Goal: Information Seeking & Learning: Learn about a topic

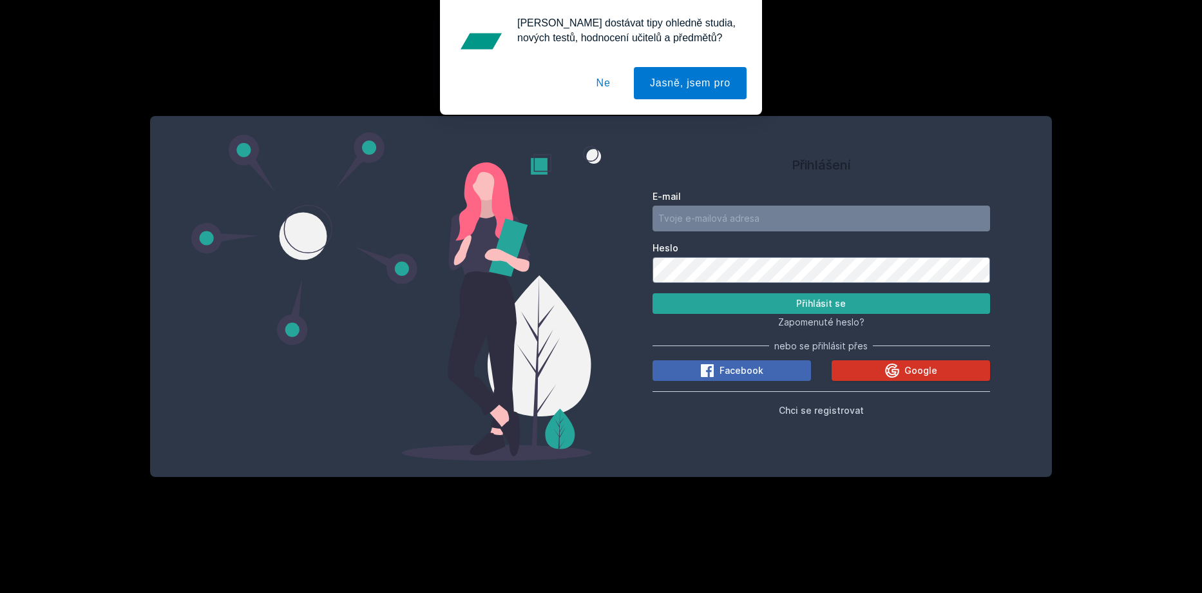
click at [579, 373] on button "Google" at bounding box center [911, 370] width 158 height 21
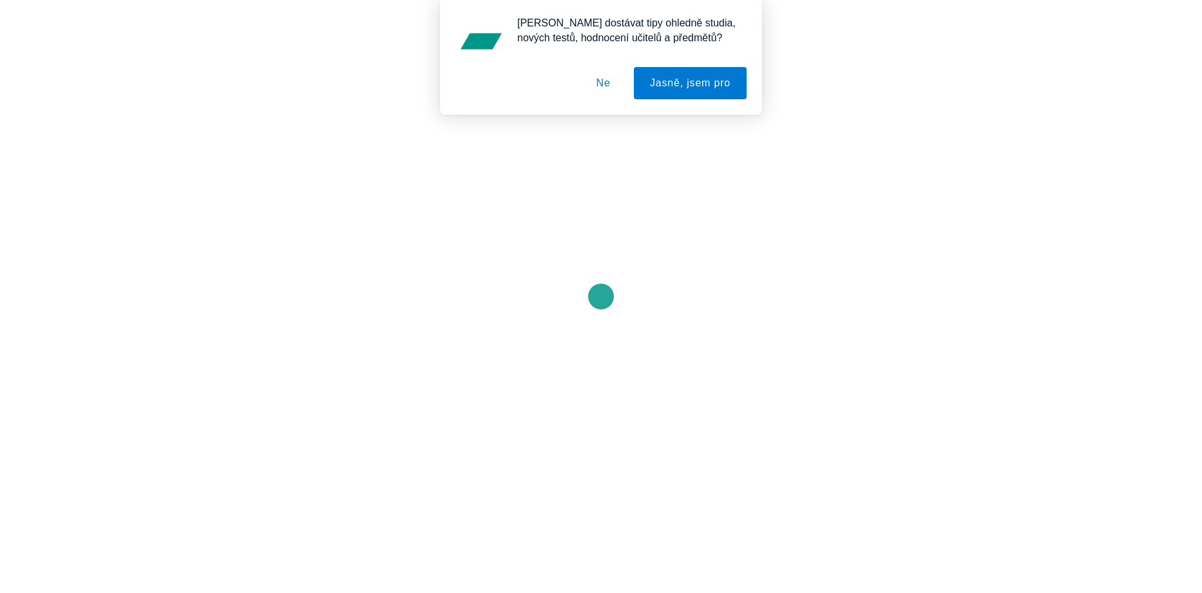
click at [612, 84] on button "Ne" at bounding box center [603, 83] width 46 height 32
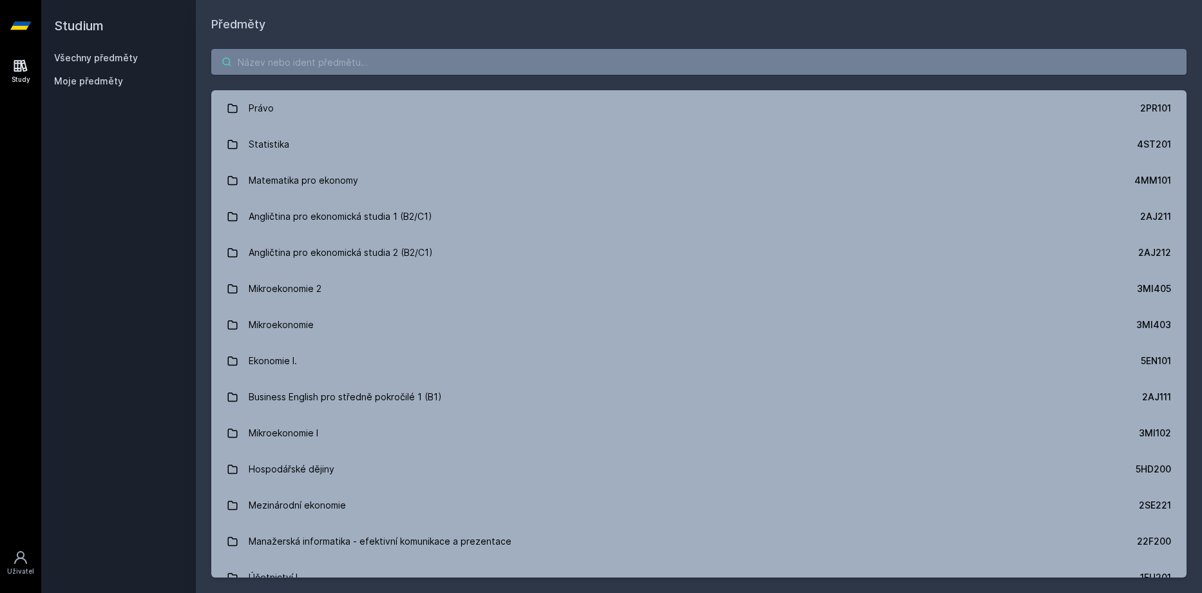
click at [366, 65] on input "search" at bounding box center [698, 62] width 975 height 26
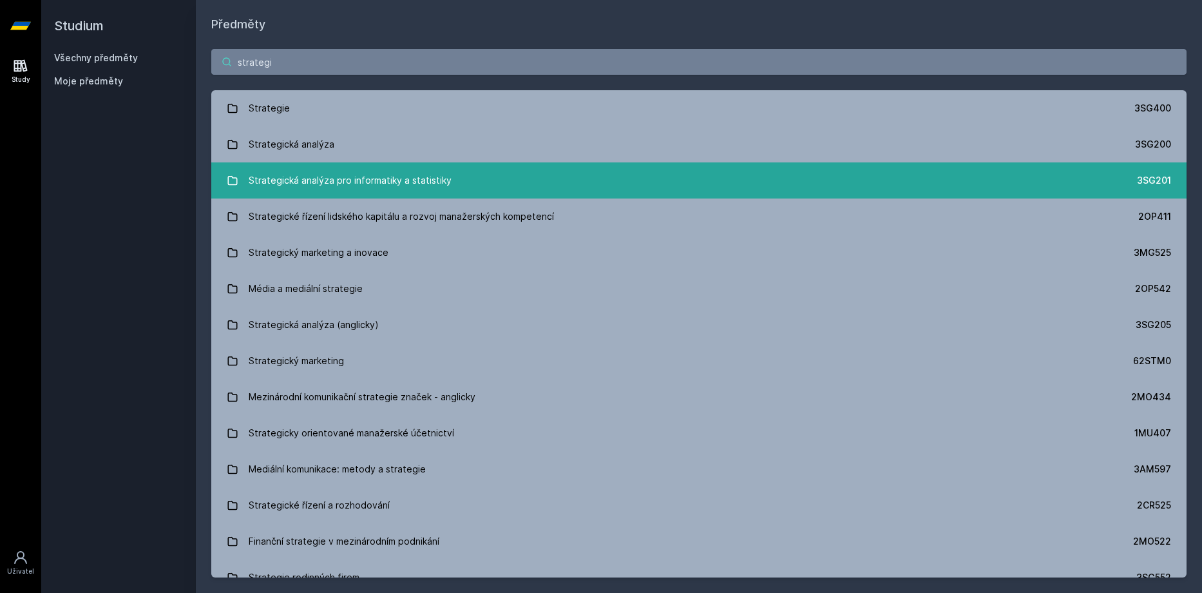
type input "strategi"
click at [381, 182] on div "Strategická analýza pro informatiky a statistiky" at bounding box center [350, 180] width 203 height 26
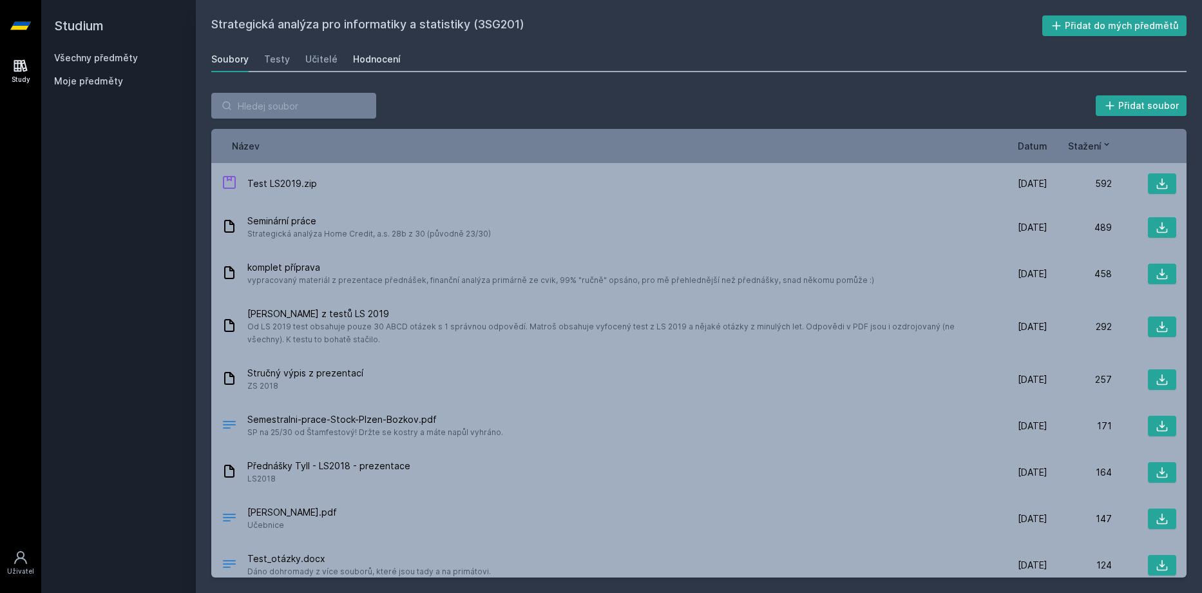
click at [368, 62] on div "Hodnocení" at bounding box center [377, 59] width 48 height 13
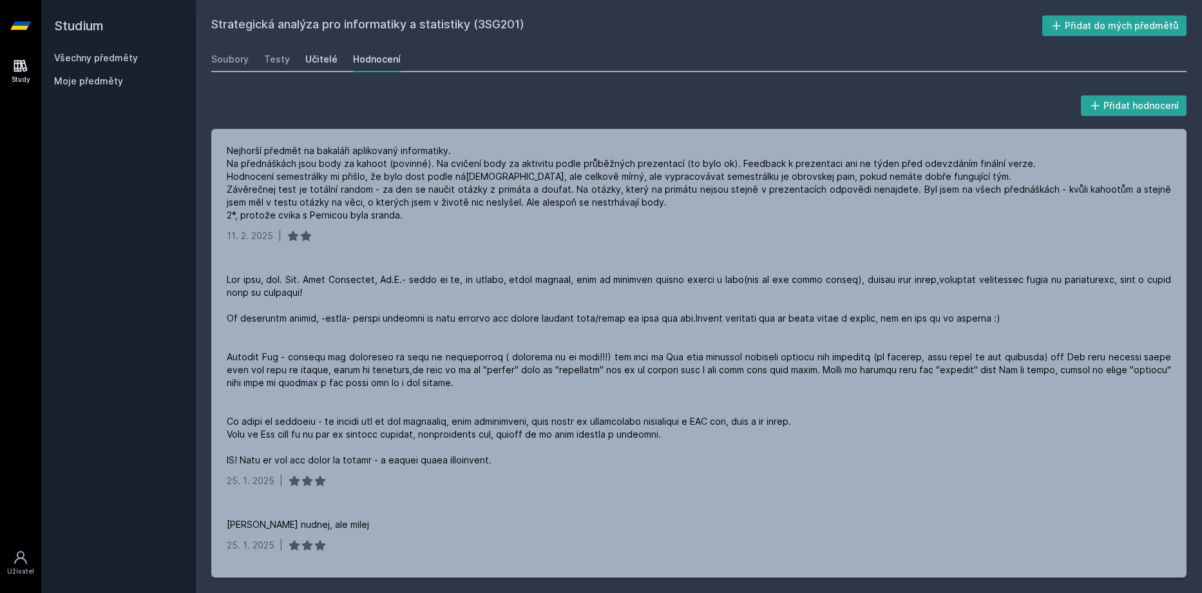
click at [327, 57] on div "Učitelé" at bounding box center [321, 59] width 32 height 13
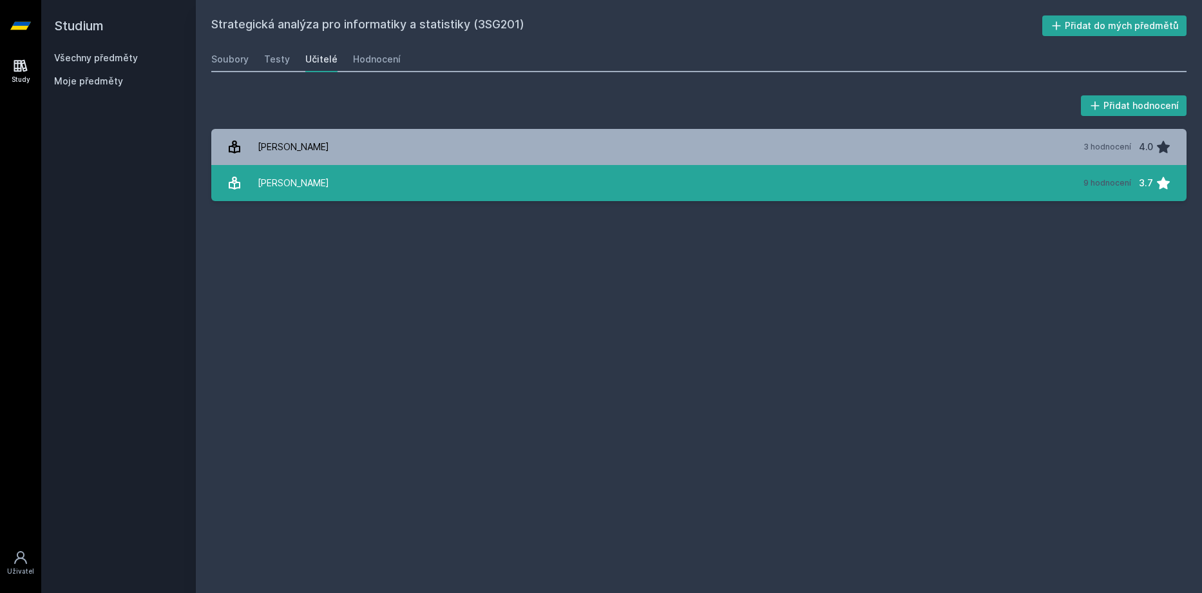
click at [367, 182] on link "Mikovcová Hana 9 hodnocení 3.7" at bounding box center [698, 183] width 975 height 36
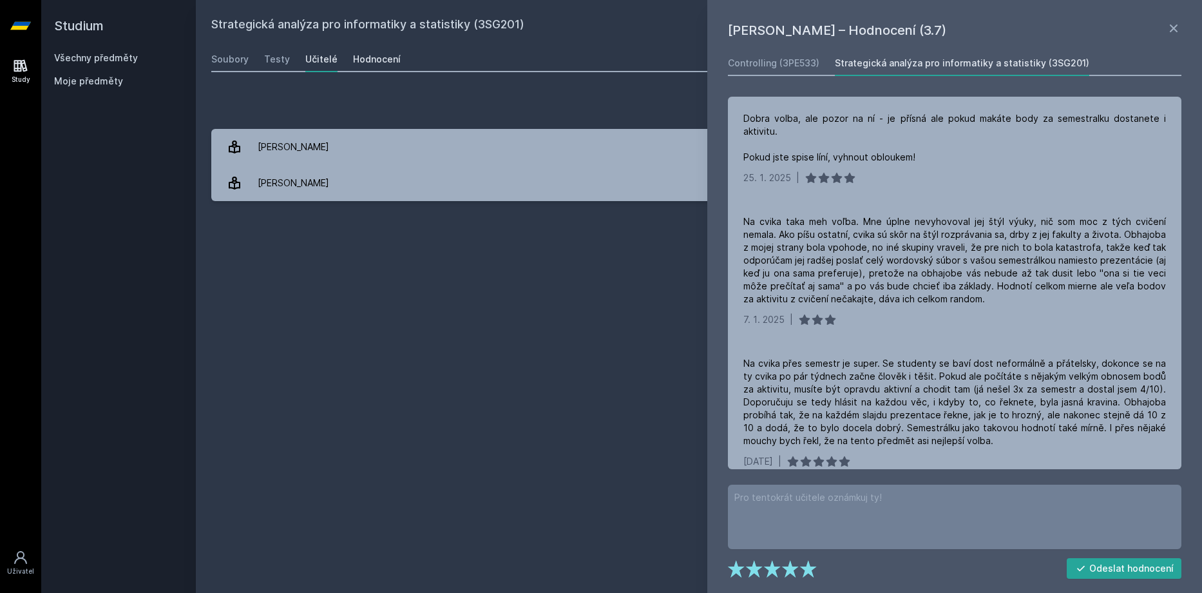
click at [366, 57] on div "Hodnocení" at bounding box center [377, 59] width 48 height 13
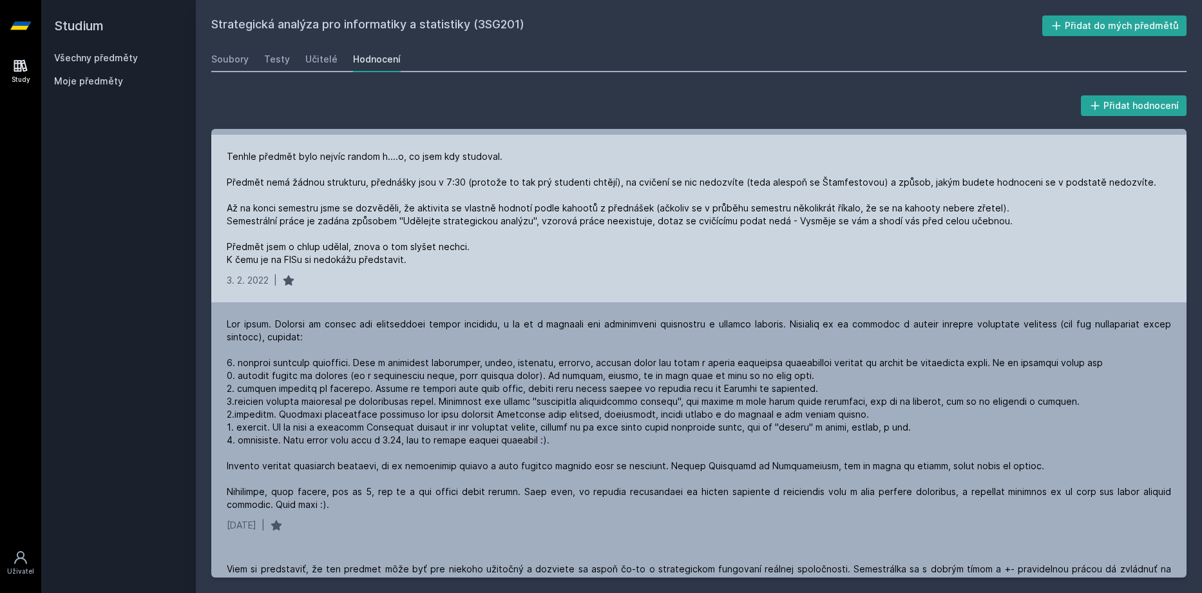
scroll to position [1902, 0]
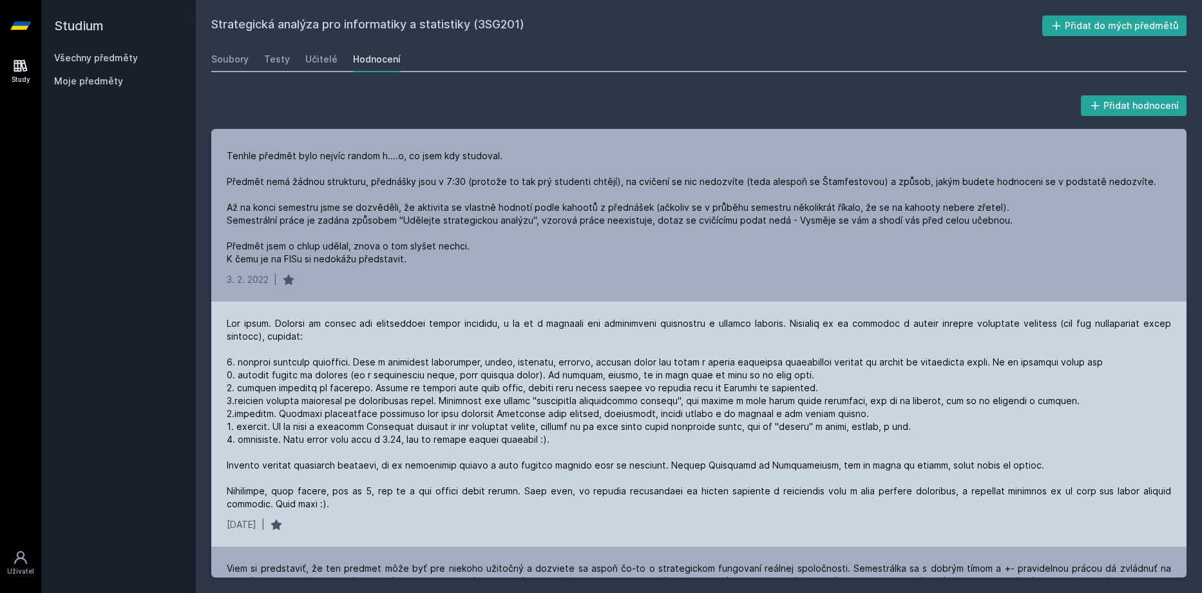
drag, startPoint x: 457, startPoint y: 391, endPoint x: 416, endPoint y: 427, distance: 54.3
click at [416, 427] on div at bounding box center [699, 413] width 944 height 193
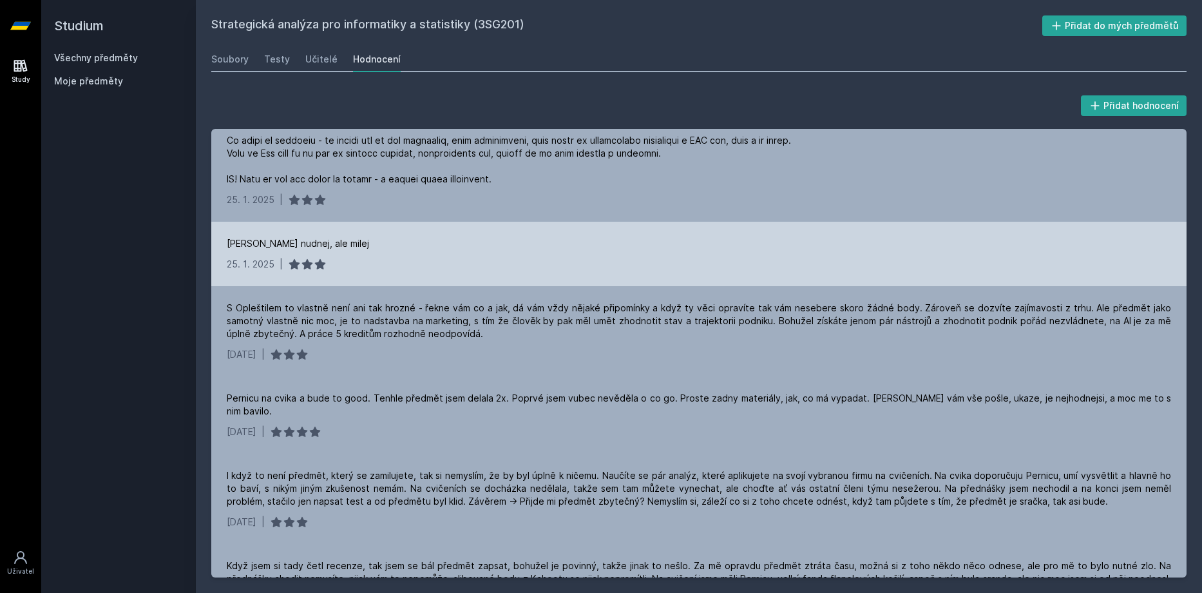
scroll to position [281, 0]
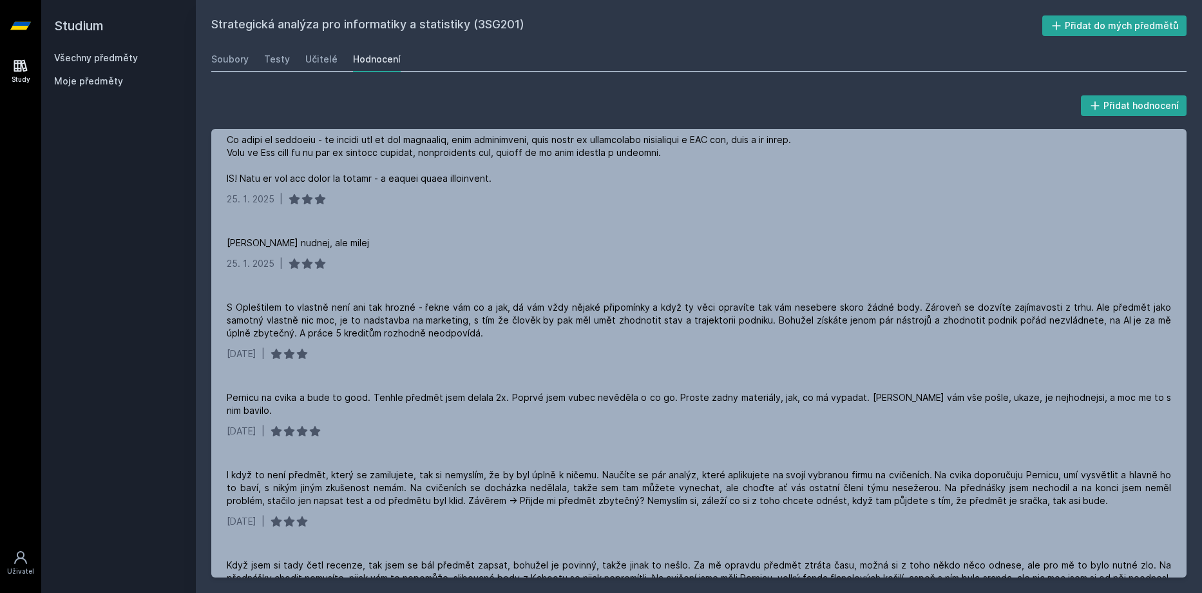
click at [106, 60] on link "Všechny předměty" at bounding box center [96, 57] width 84 height 11
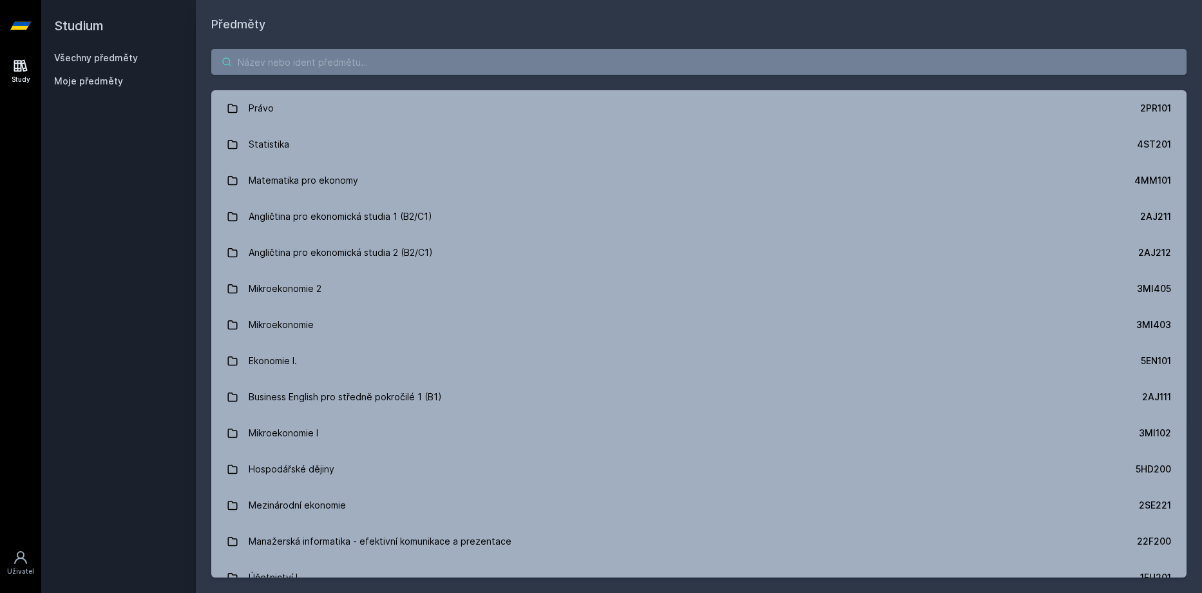
click at [417, 58] on input "search" at bounding box center [698, 62] width 975 height 26
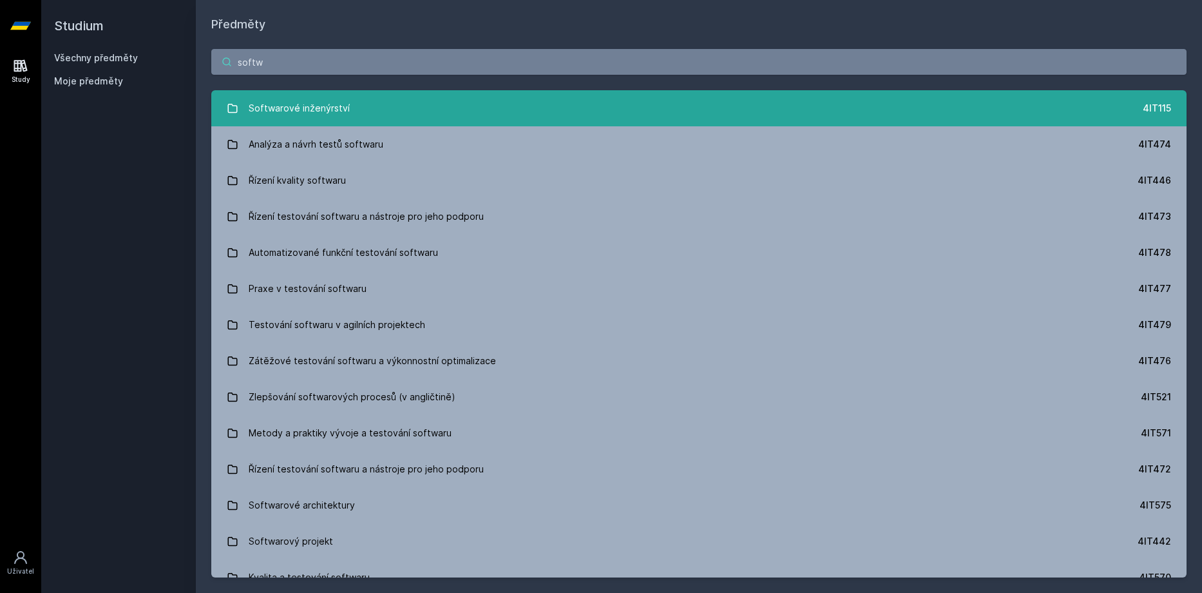
type input "softw"
click at [381, 106] on link "Softwarové inženýrství 4IT115" at bounding box center [698, 108] width 975 height 36
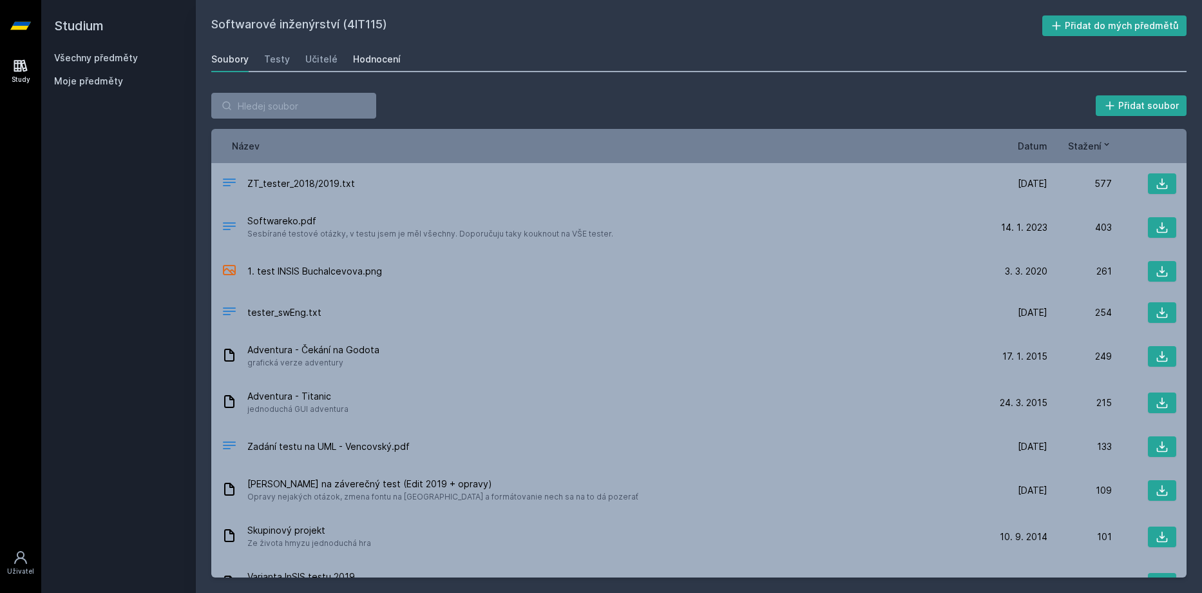
click at [362, 48] on link "Hodnocení" at bounding box center [377, 59] width 48 height 26
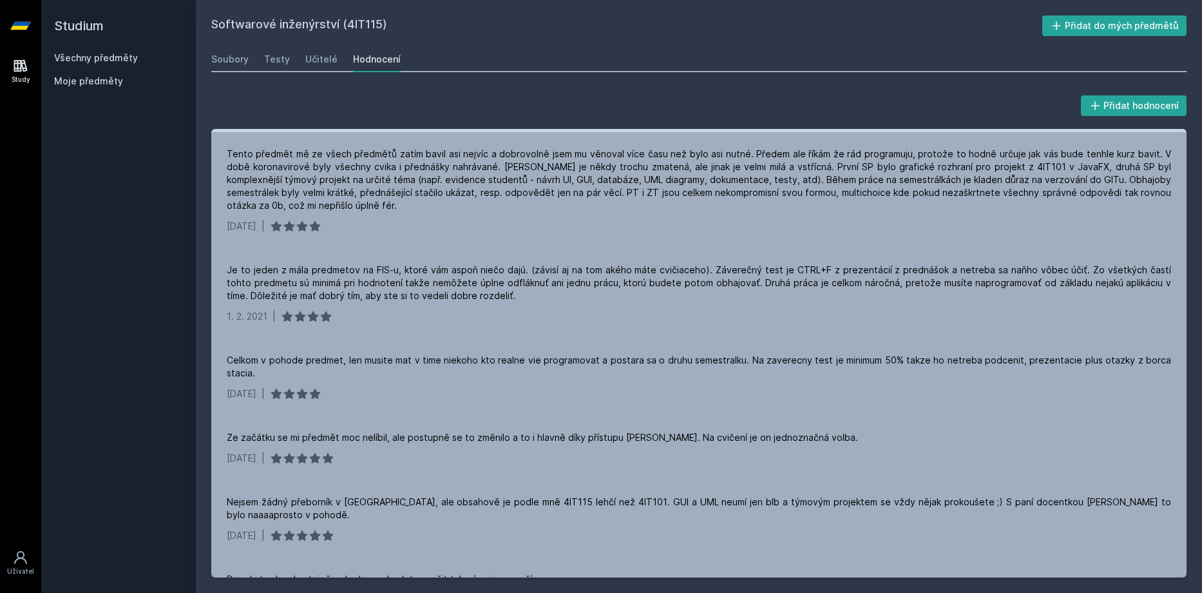
scroll to position [270, 0]
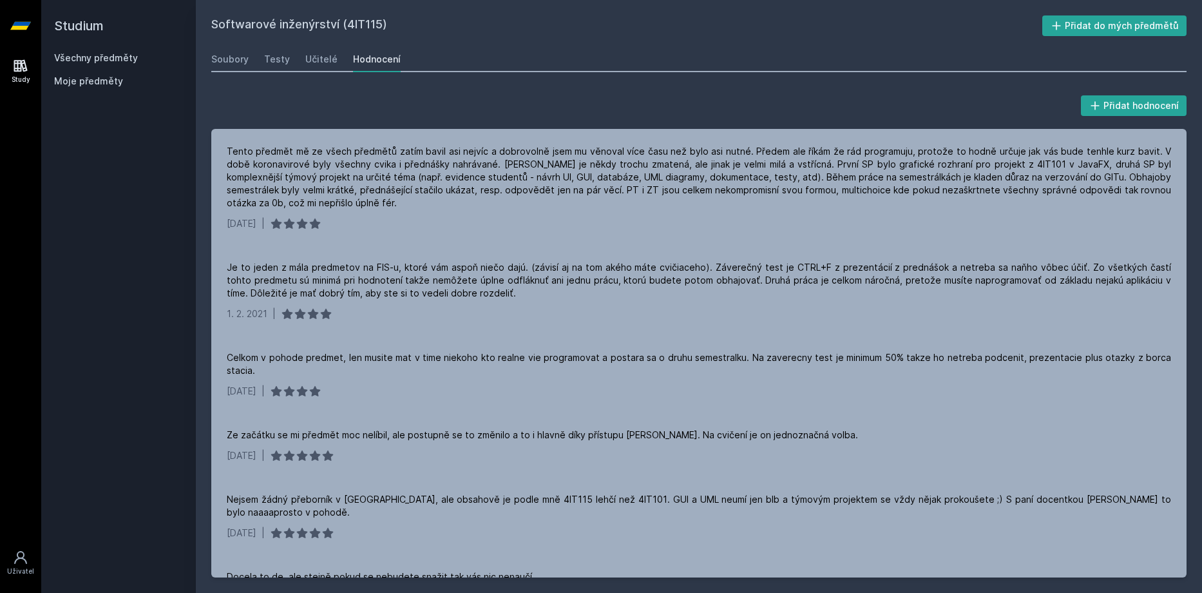
click at [106, 53] on link "Všechny předměty" at bounding box center [96, 57] width 84 height 11
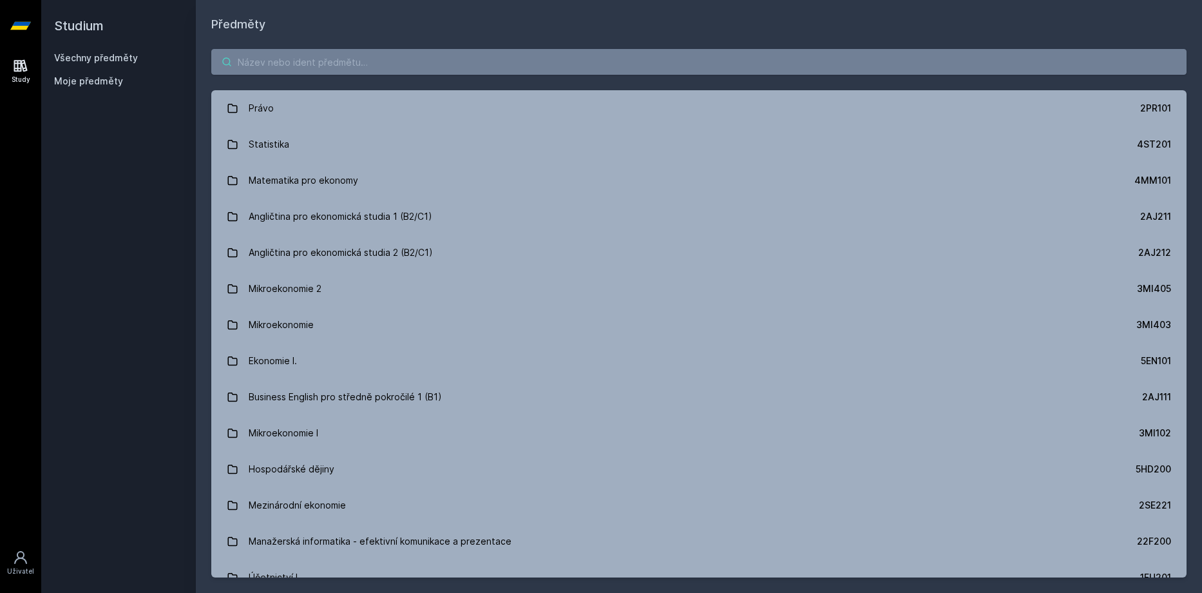
click at [358, 55] on input "search" at bounding box center [698, 62] width 975 height 26
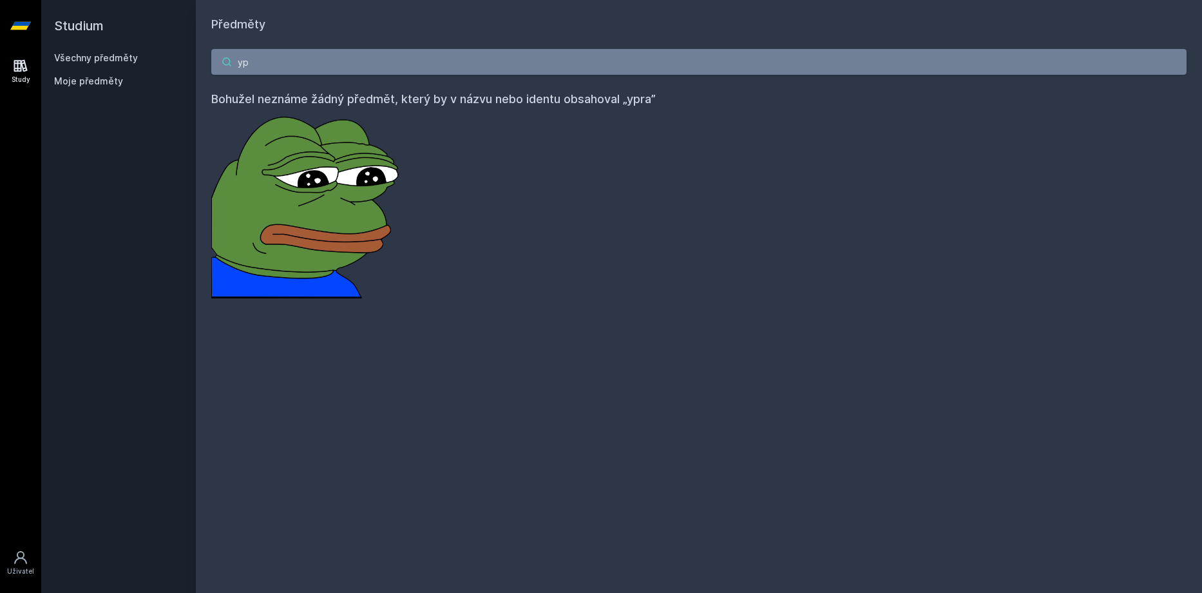
type input "y"
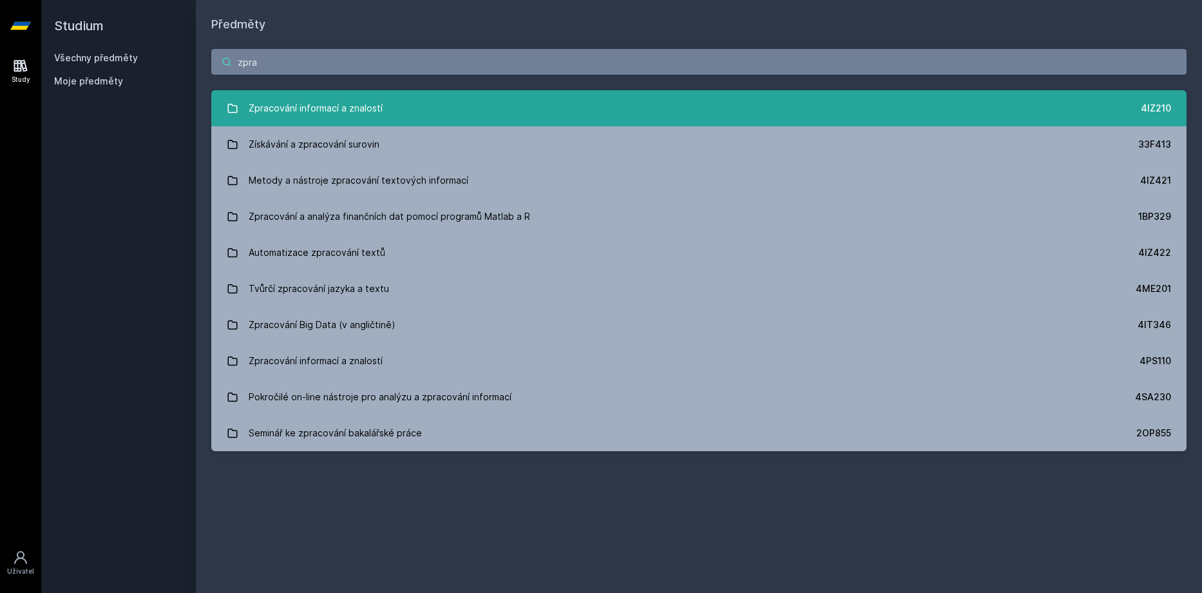
type input "zpra"
click at [423, 108] on link "Zpracování informací a znalostí 4IZ210" at bounding box center [698, 108] width 975 height 36
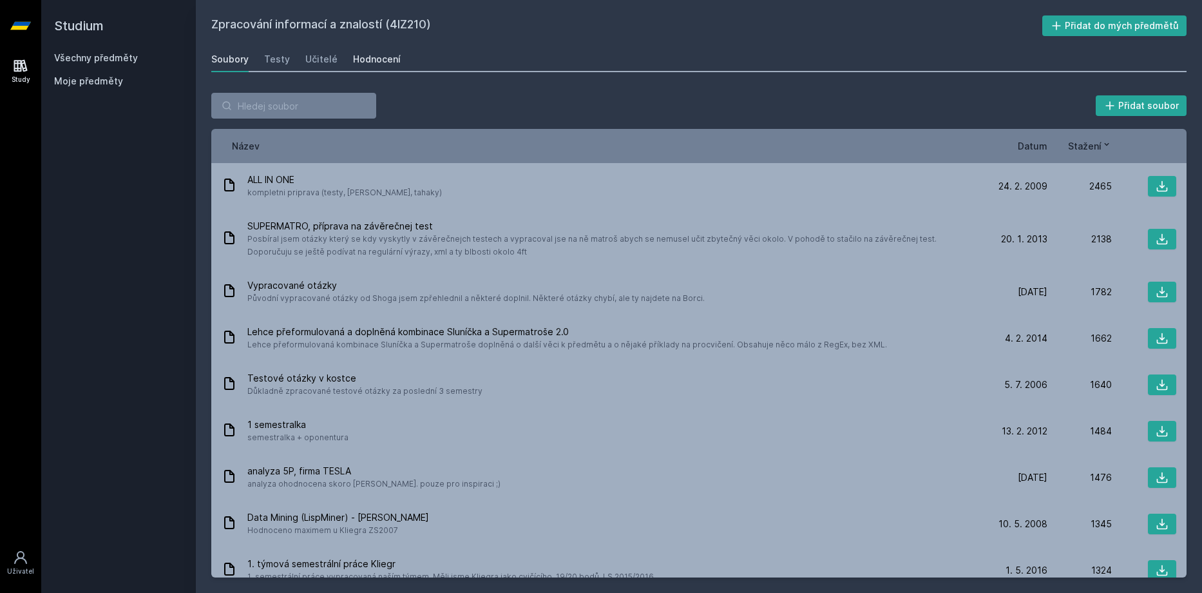
click at [374, 59] on div "Hodnocení" at bounding box center [377, 59] width 48 height 13
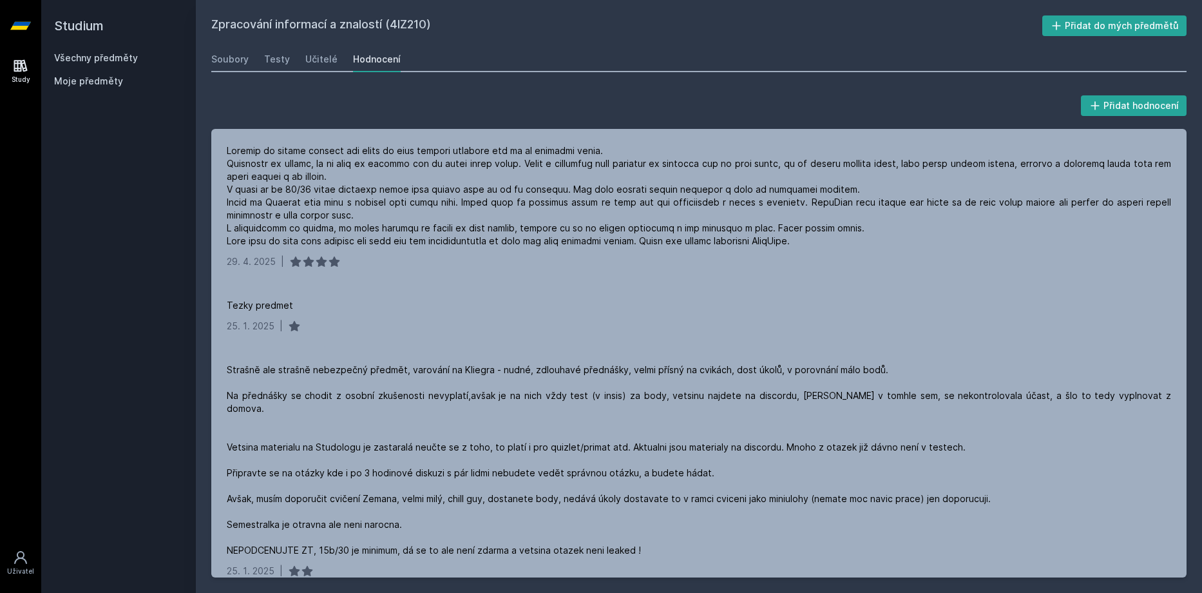
click at [79, 56] on link "Všechny předměty" at bounding box center [96, 57] width 84 height 11
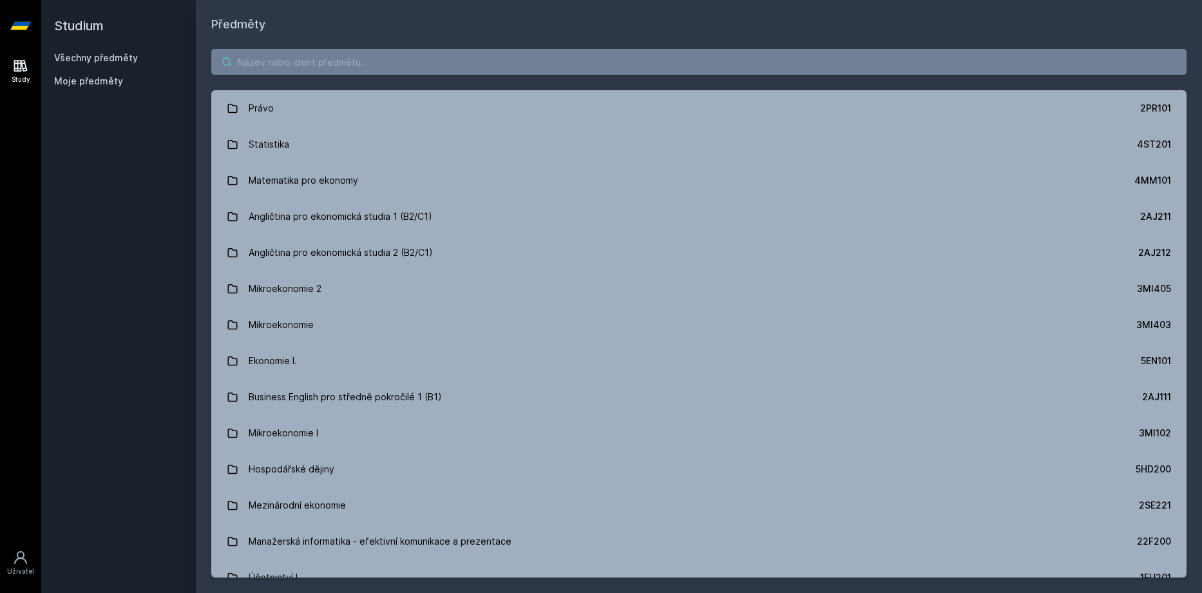
click at [555, 64] on input "search" at bounding box center [698, 62] width 975 height 26
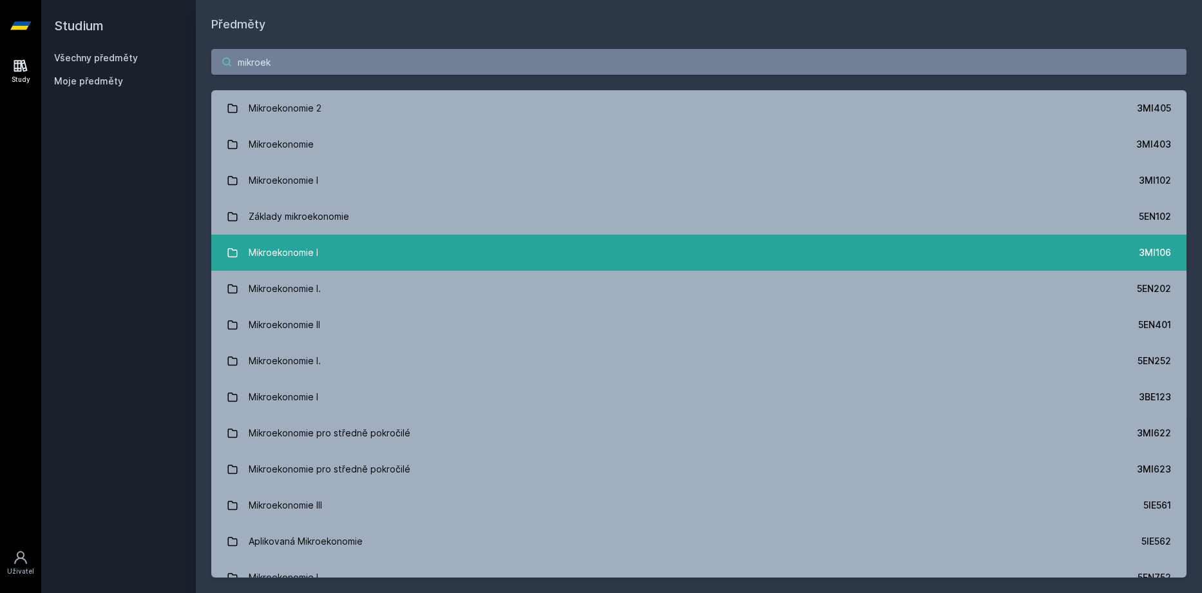
type input "mikroek"
click at [689, 255] on link "Mikroekonomie I 3MI106" at bounding box center [698, 252] width 975 height 36
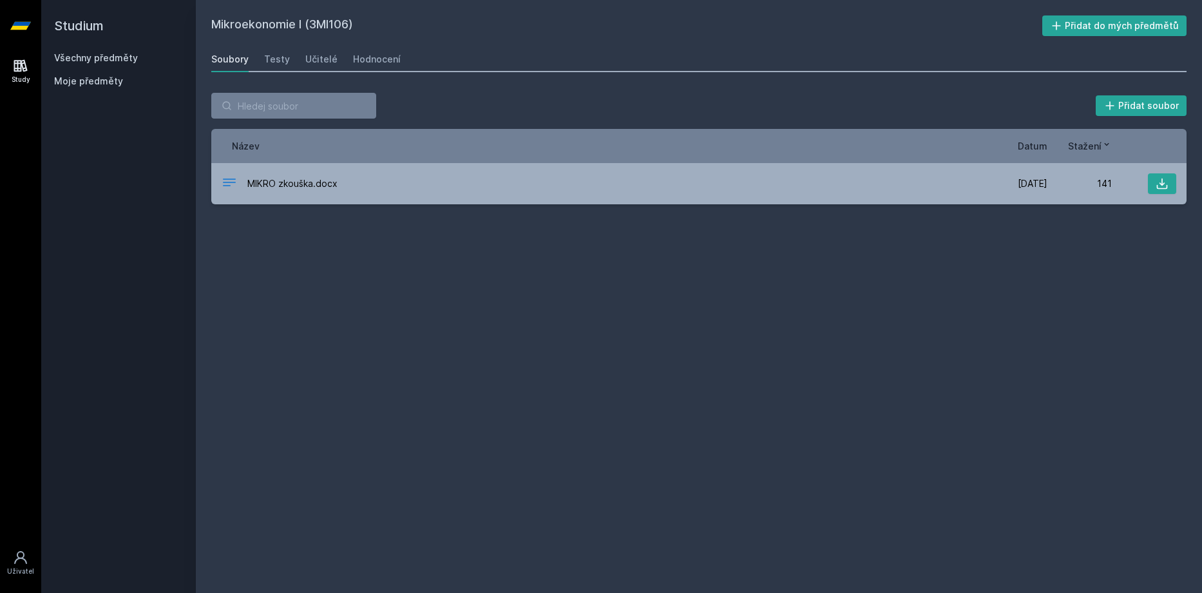
click at [117, 62] on link "Všechny předměty" at bounding box center [96, 57] width 84 height 11
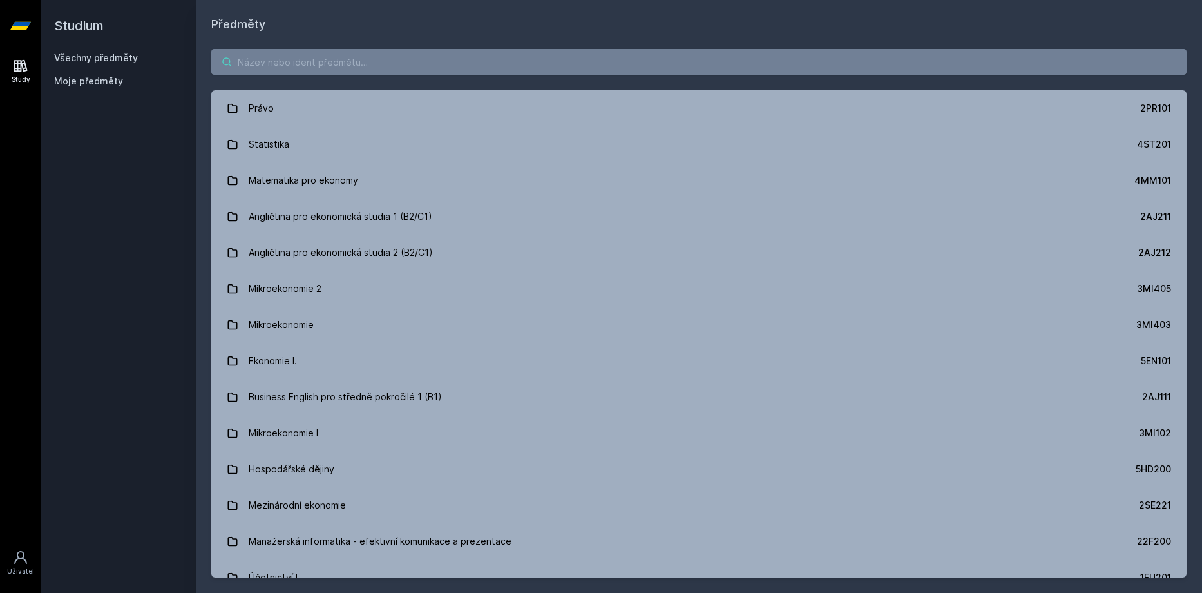
click at [294, 59] on input "search" at bounding box center [698, 62] width 975 height 26
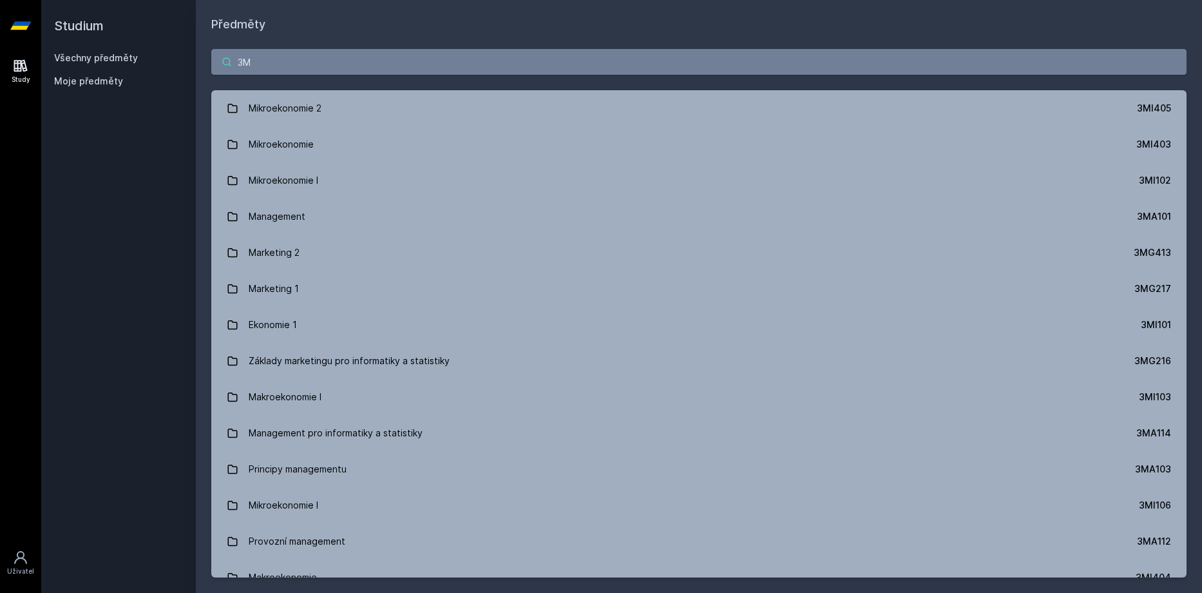
type input "3"
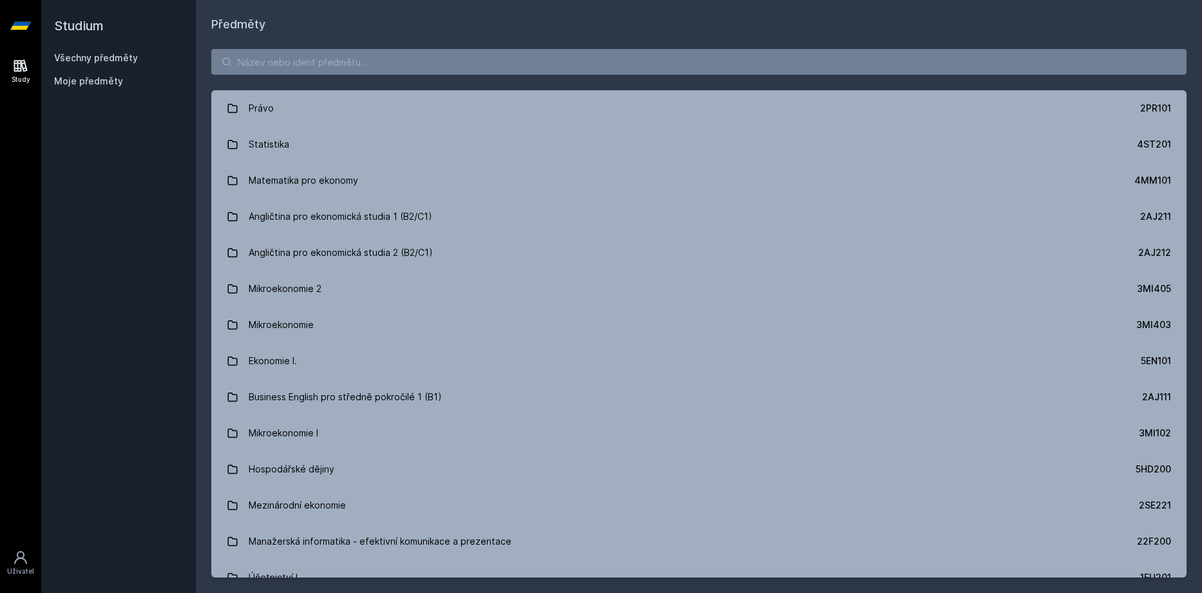
click at [308, 81] on div "Právo 2PR101 Statistika 4ST201 Matematika pro ekonomy 4MM101 Angličtina pro eko…" at bounding box center [699, 312] width 1006 height 559
click at [330, 59] on input "search" at bounding box center [698, 62] width 975 height 26
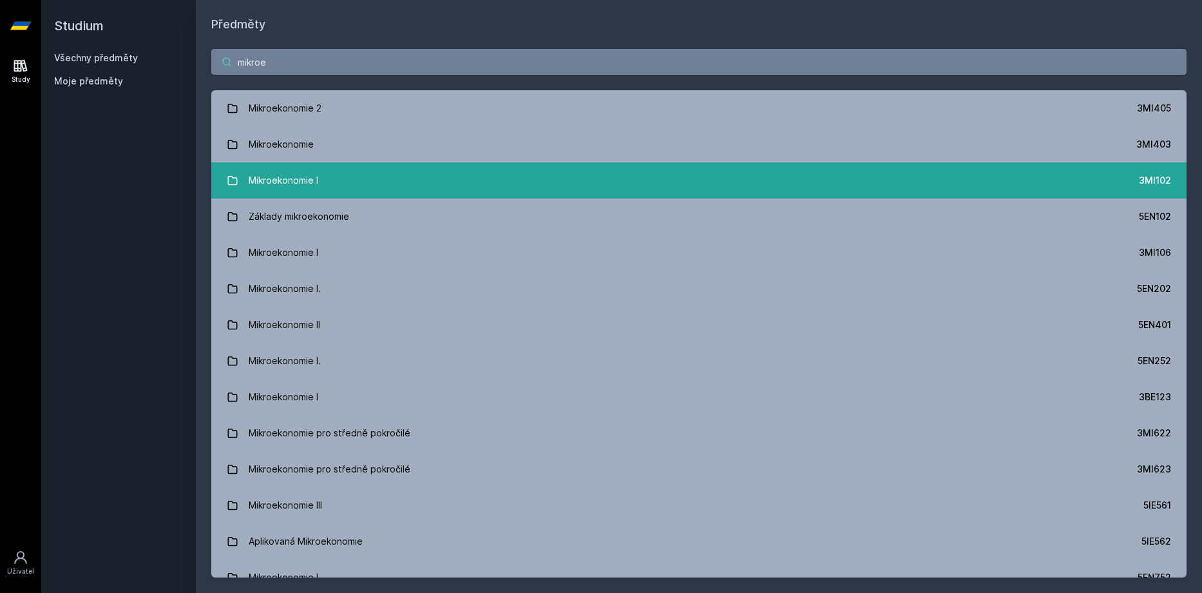
type input "mikroe"
click at [671, 182] on link "Mikroekonomie I 3MI102" at bounding box center [698, 180] width 975 height 36
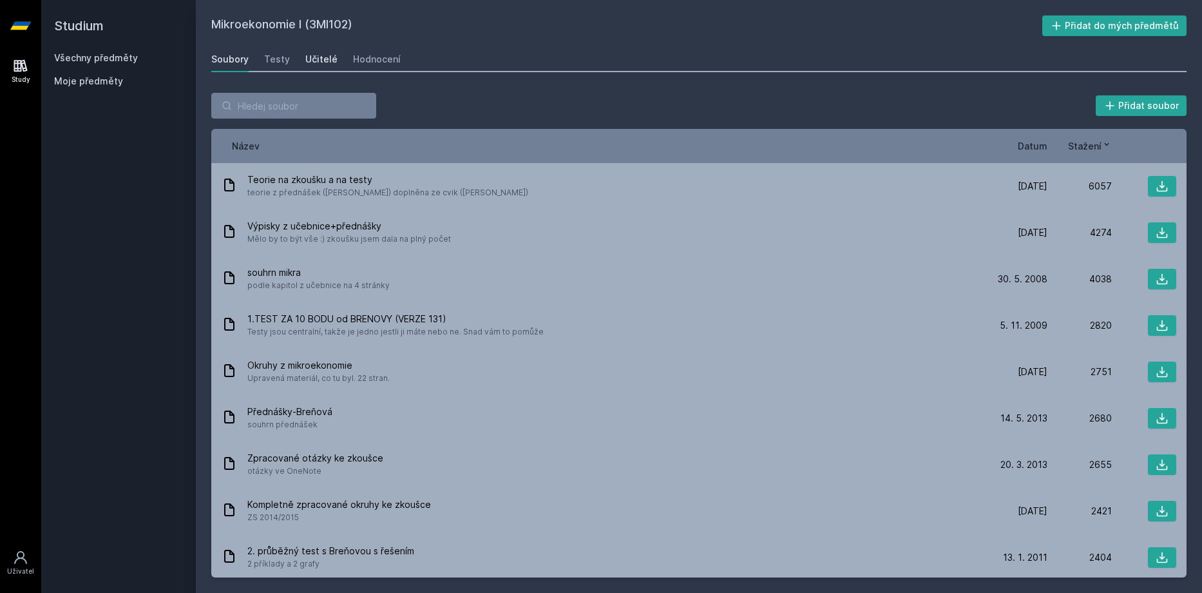
click at [324, 62] on div "Učitelé" at bounding box center [321, 59] width 32 height 13
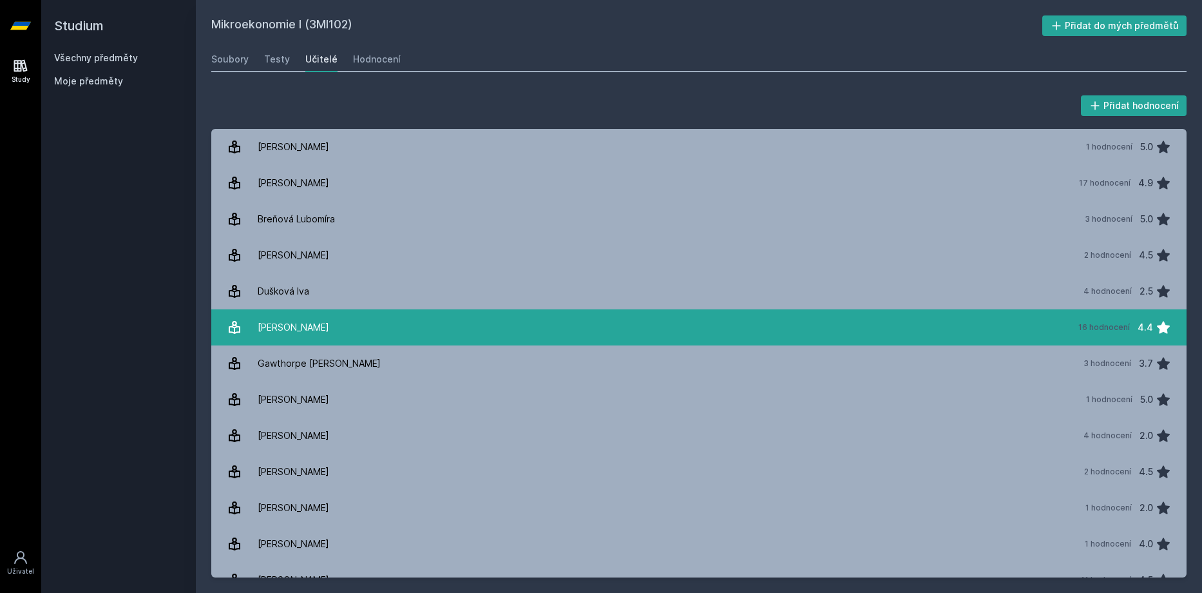
click at [398, 327] on link "Džbánková Zuzana 16 hodnocení 4.4" at bounding box center [698, 327] width 975 height 36
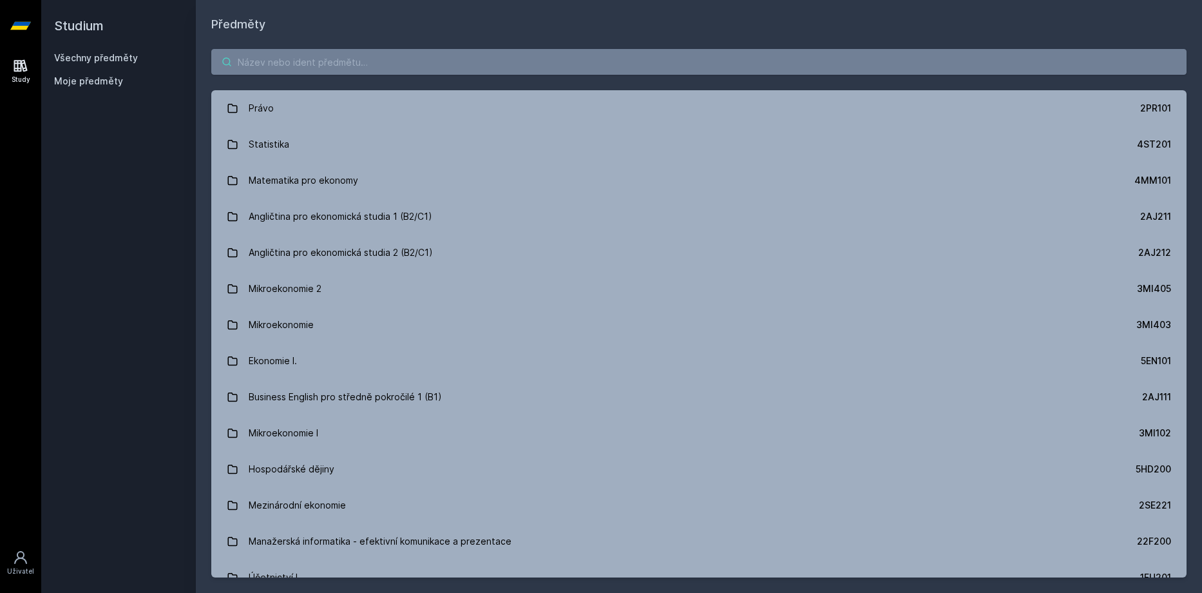
click at [410, 57] on input "search" at bounding box center [698, 62] width 975 height 26
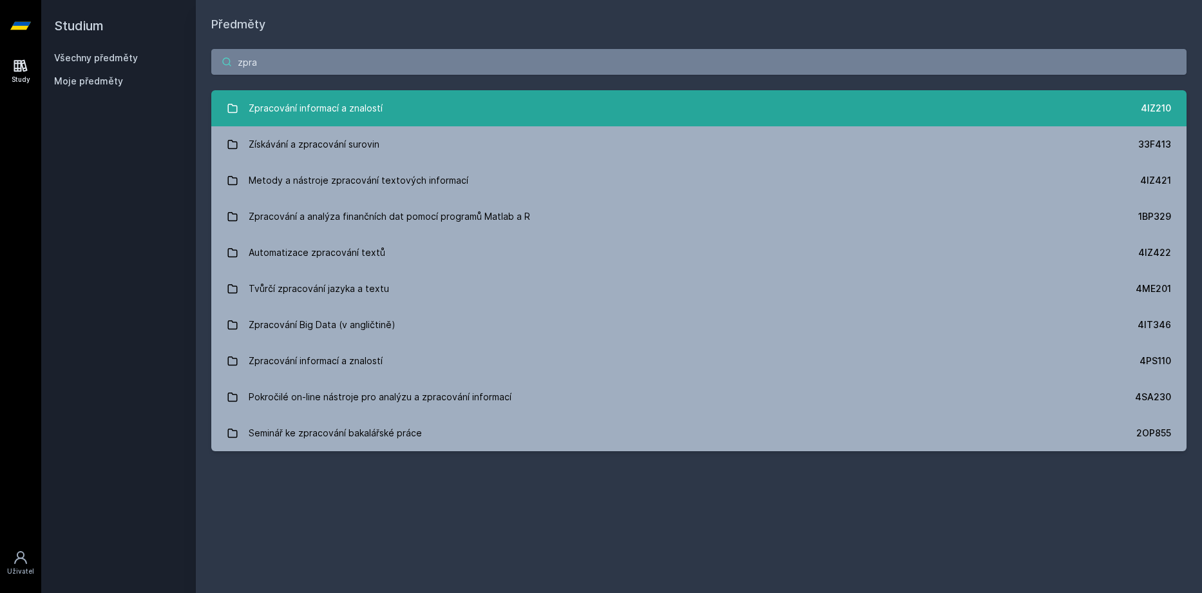
type input "zpra"
click at [385, 112] on link "Zpracování informací a znalostí 4IZ210" at bounding box center [698, 108] width 975 height 36
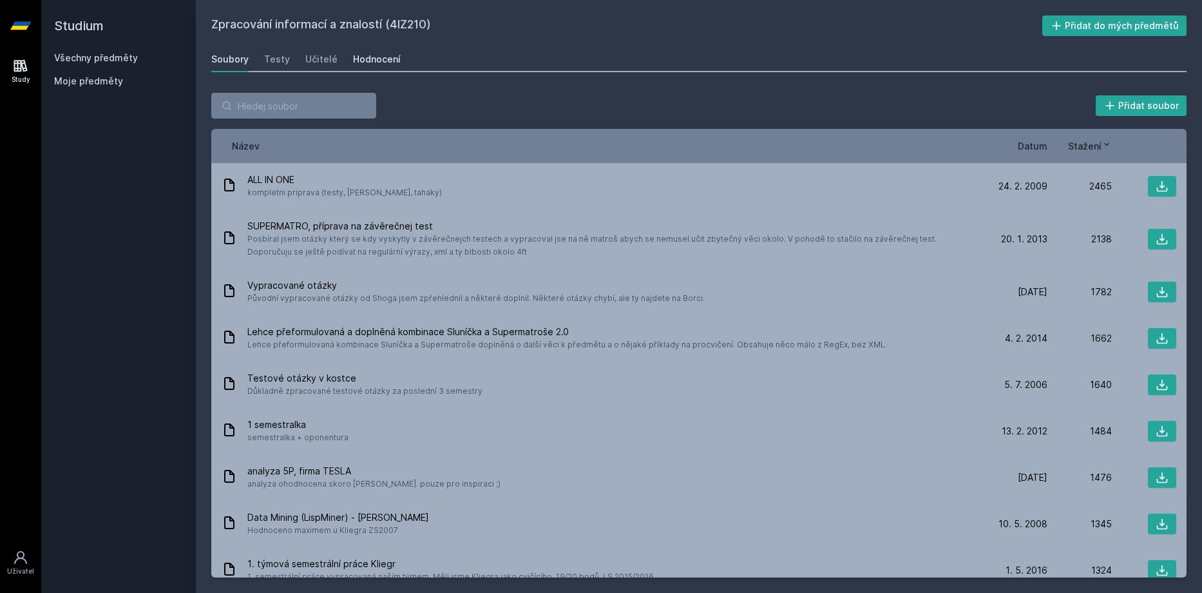
click at [353, 65] on div "Hodnocení" at bounding box center [377, 59] width 48 height 13
